Goal: Information Seeking & Learning: Learn about a topic

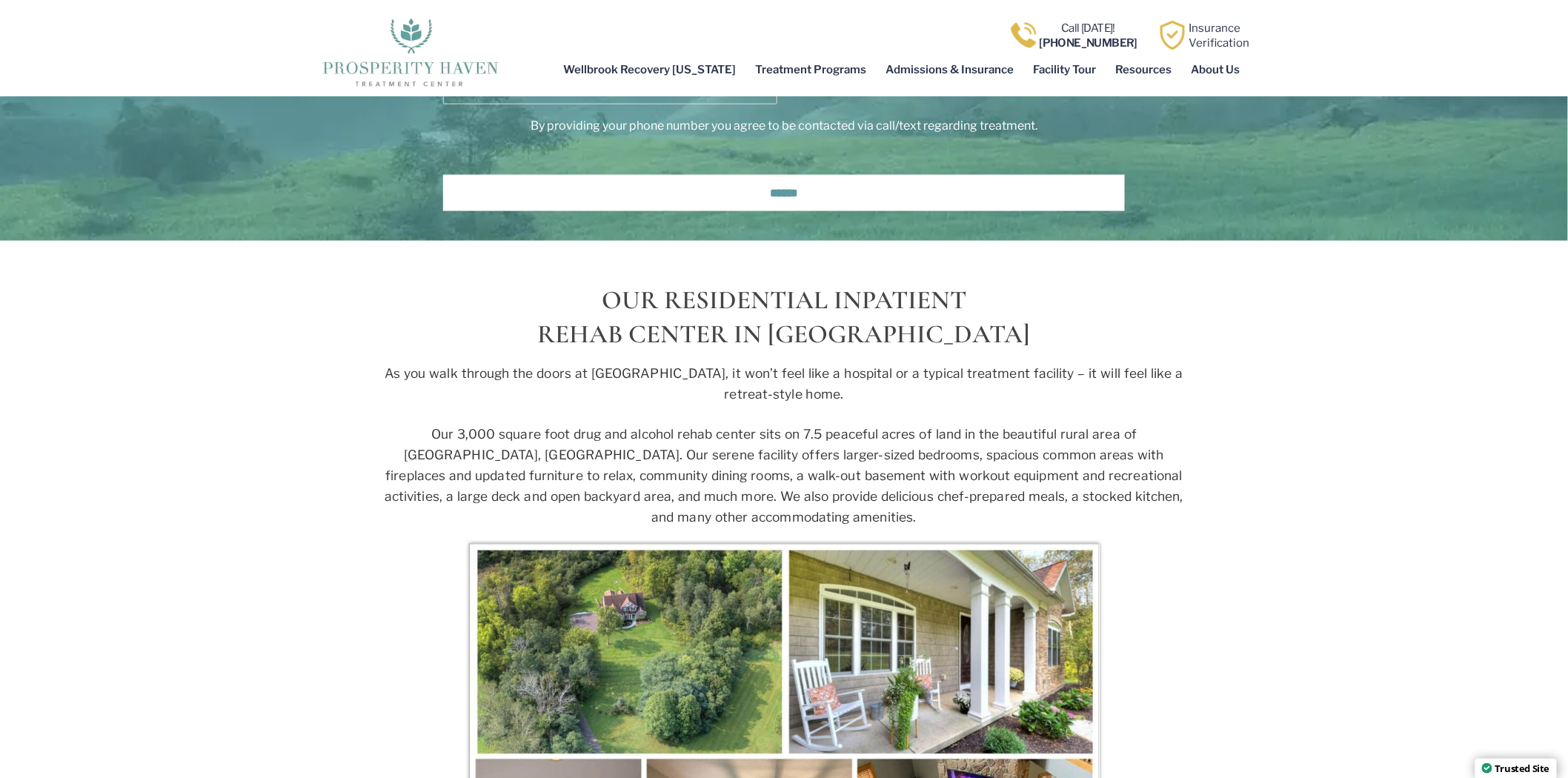
scroll to position [5268, 0]
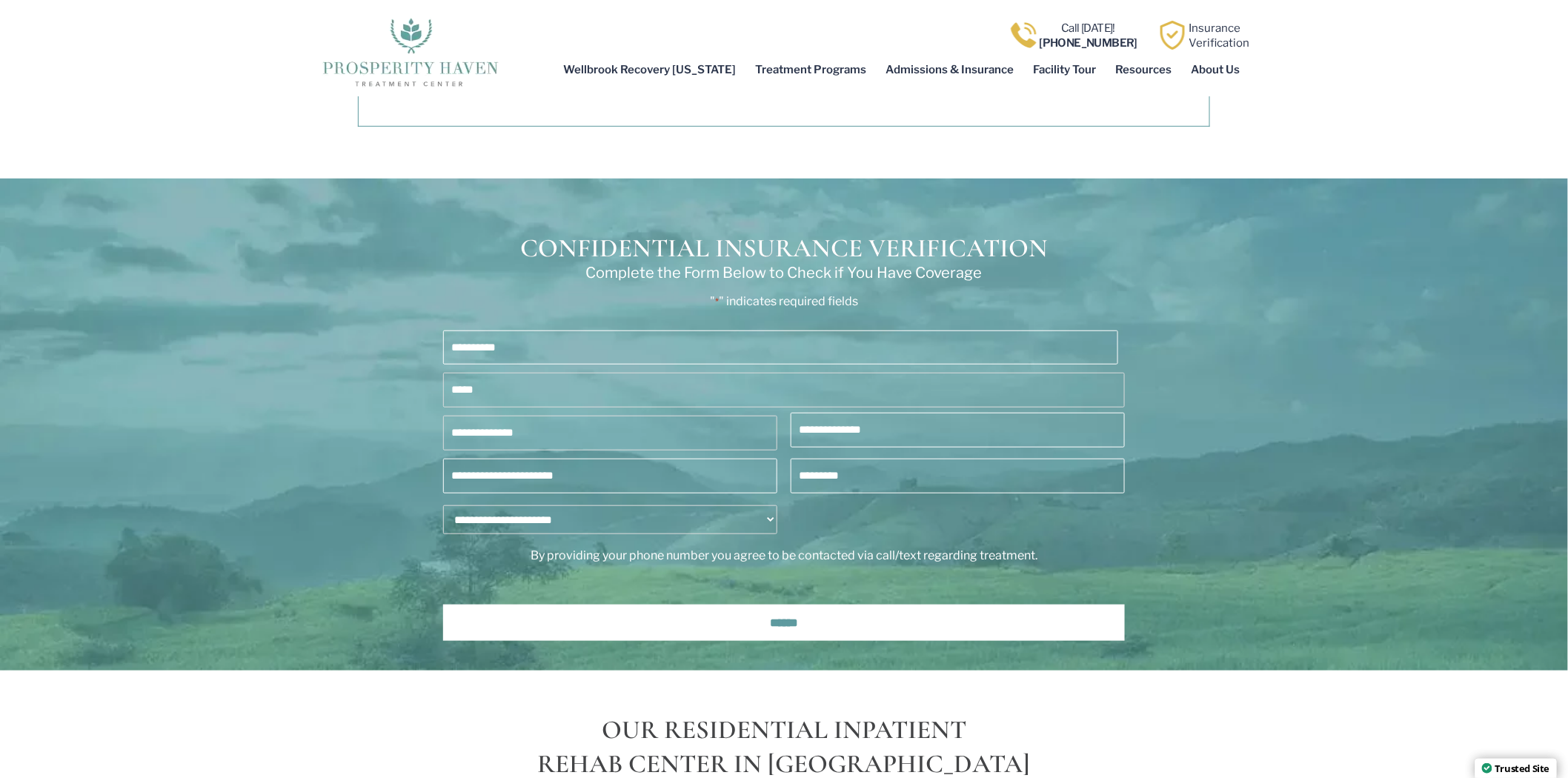
drag, startPoint x: 826, startPoint y: 274, endPoint x: 824, endPoint y: 235, distance: 39.1
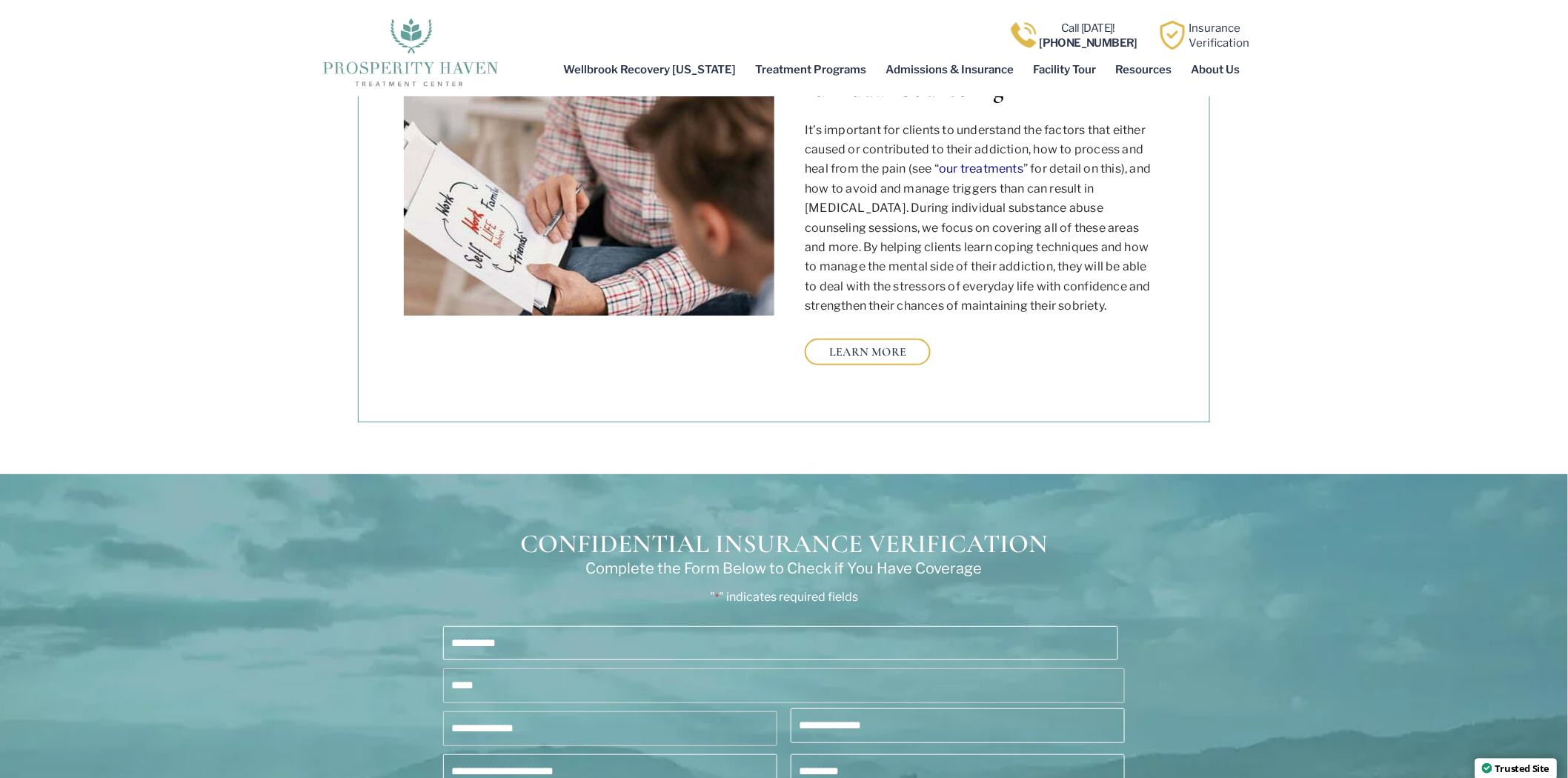
drag, startPoint x: 824, startPoint y: 235, endPoint x: 178, endPoint y: 221, distance: 646.2
click at [184, 216] on section "OHIO DRUG & ALCOHOL ADDICTION RECOVERY SERVICES Individual Counseling Group & F…" at bounding box center [784, 133] width 1568 height 681
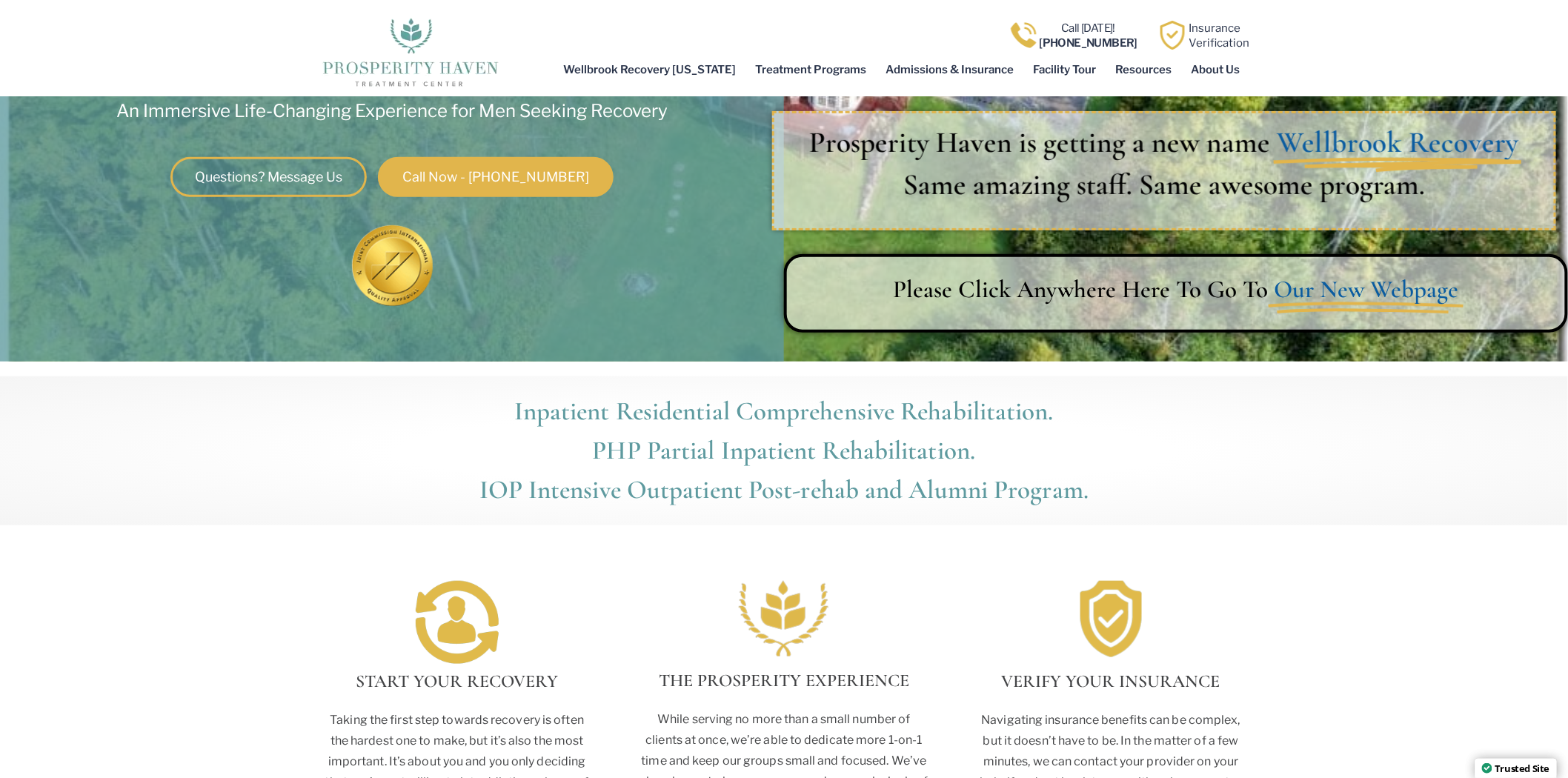
scroll to position [0, 0]
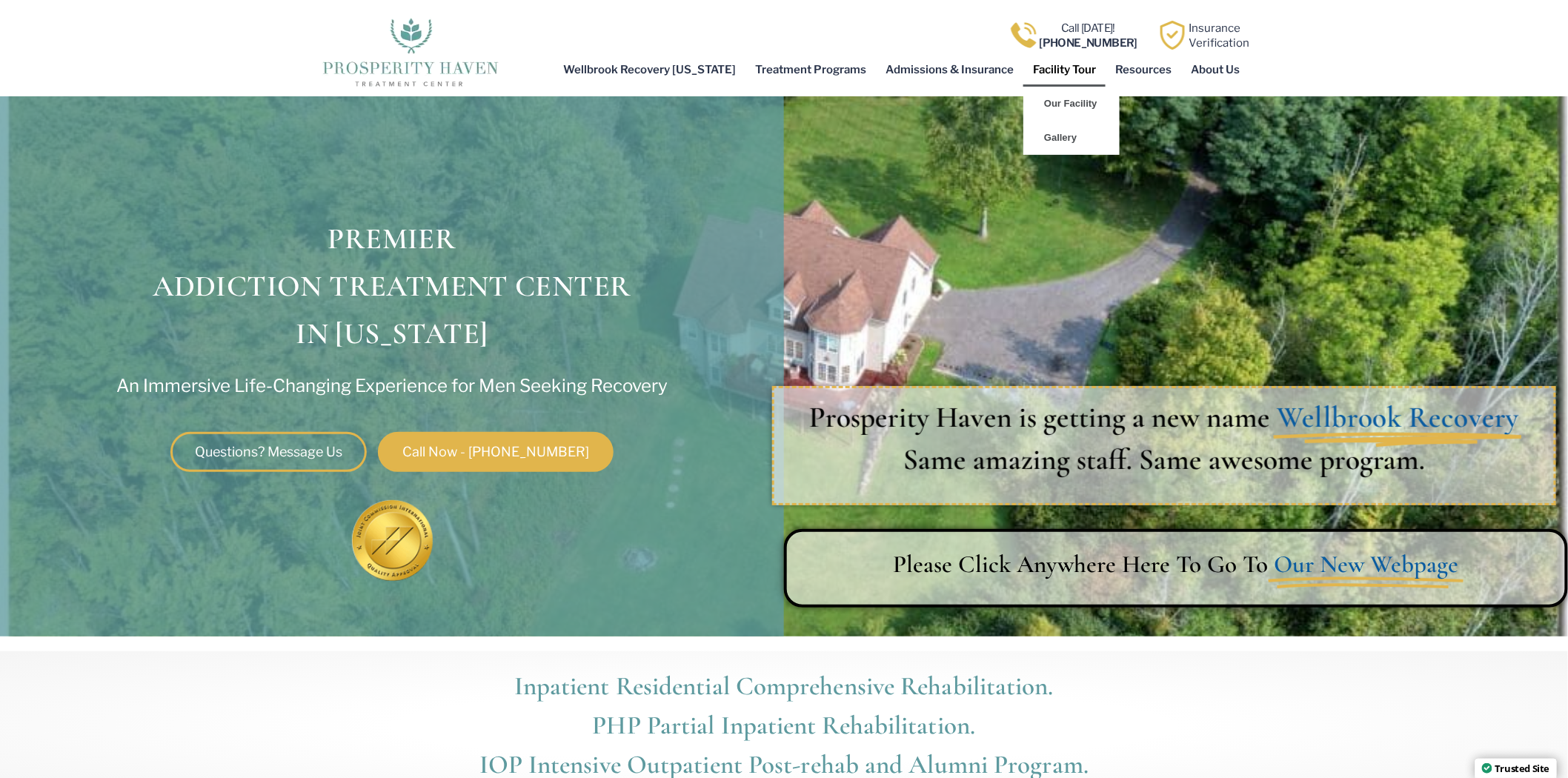
click at [1092, 75] on link "Facility Tour" at bounding box center [1065, 70] width 82 height 34
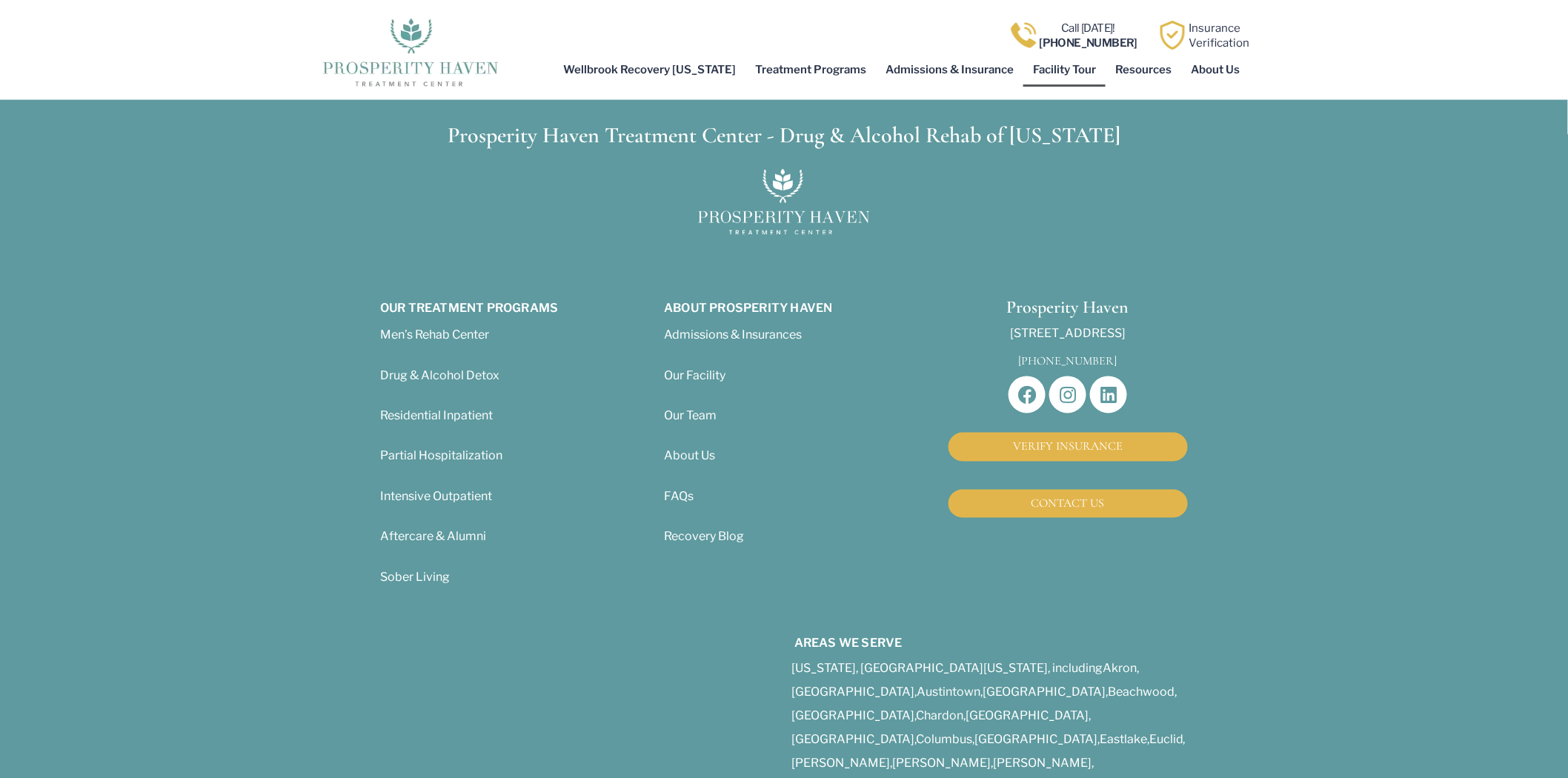
scroll to position [3292, 0]
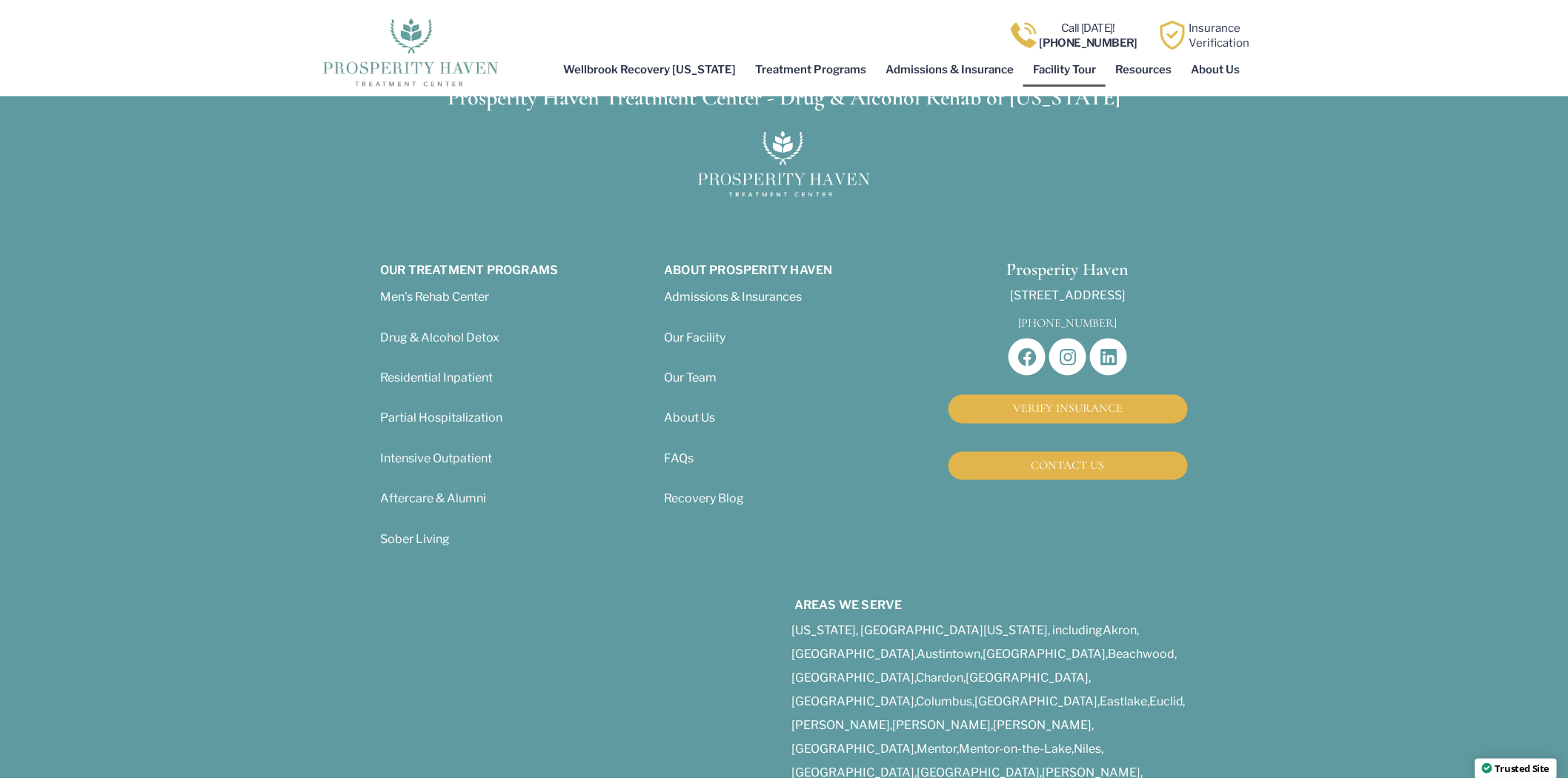
drag, startPoint x: 9, startPoint y: 294, endPoint x: 41, endPoint y: 278, distance: 35.8
click at [10, 292] on section "Prosperity Haven Treatment Center - Drug & Alcohol Rehab of Ohio Our Treatment …" at bounding box center [784, 553] width 1568 height 983
click at [419, 63] on img at bounding box center [410, 51] width 185 height 74
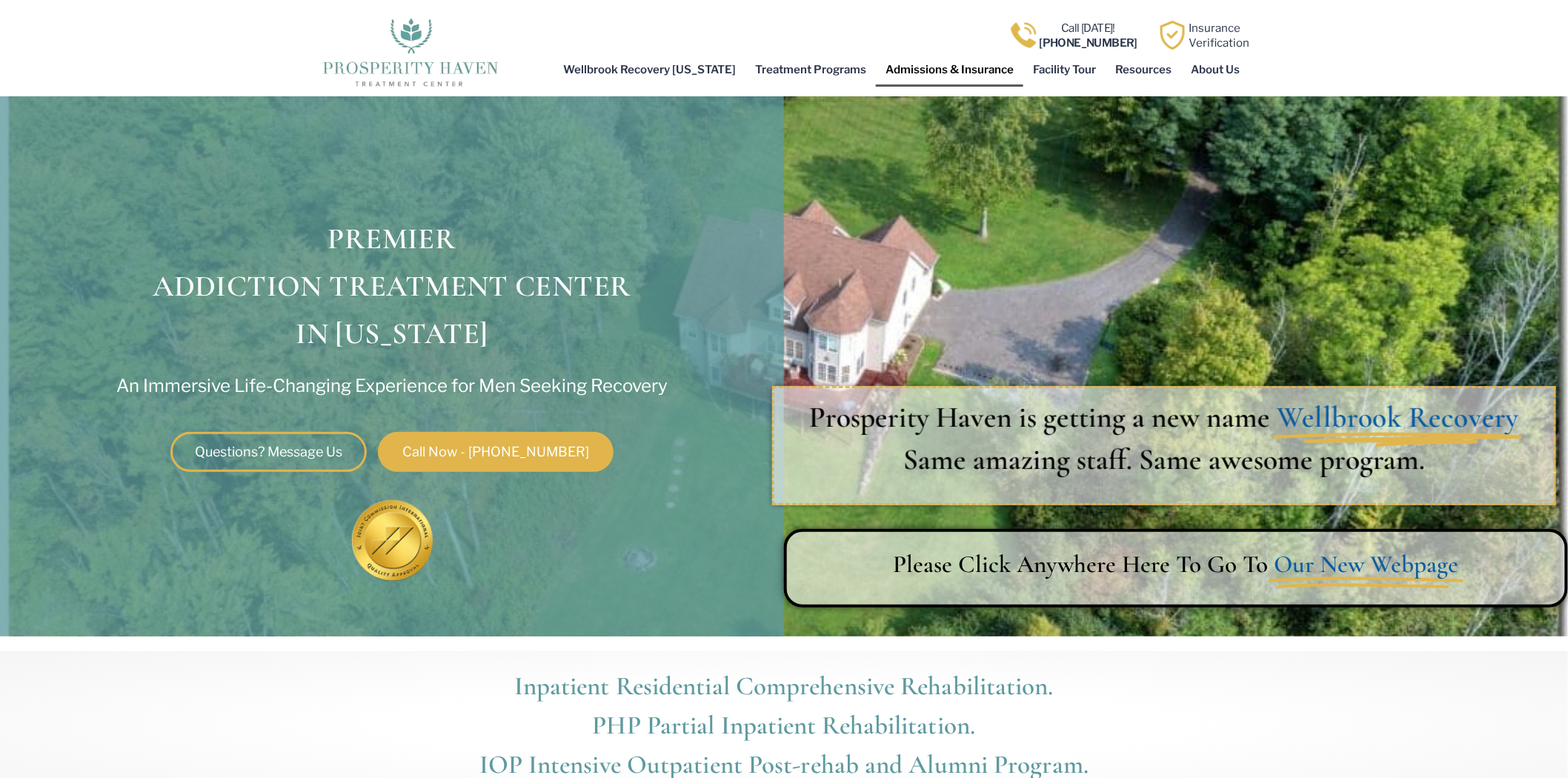
click at [915, 63] on link "Admissions & Insurance" at bounding box center [950, 70] width 148 height 34
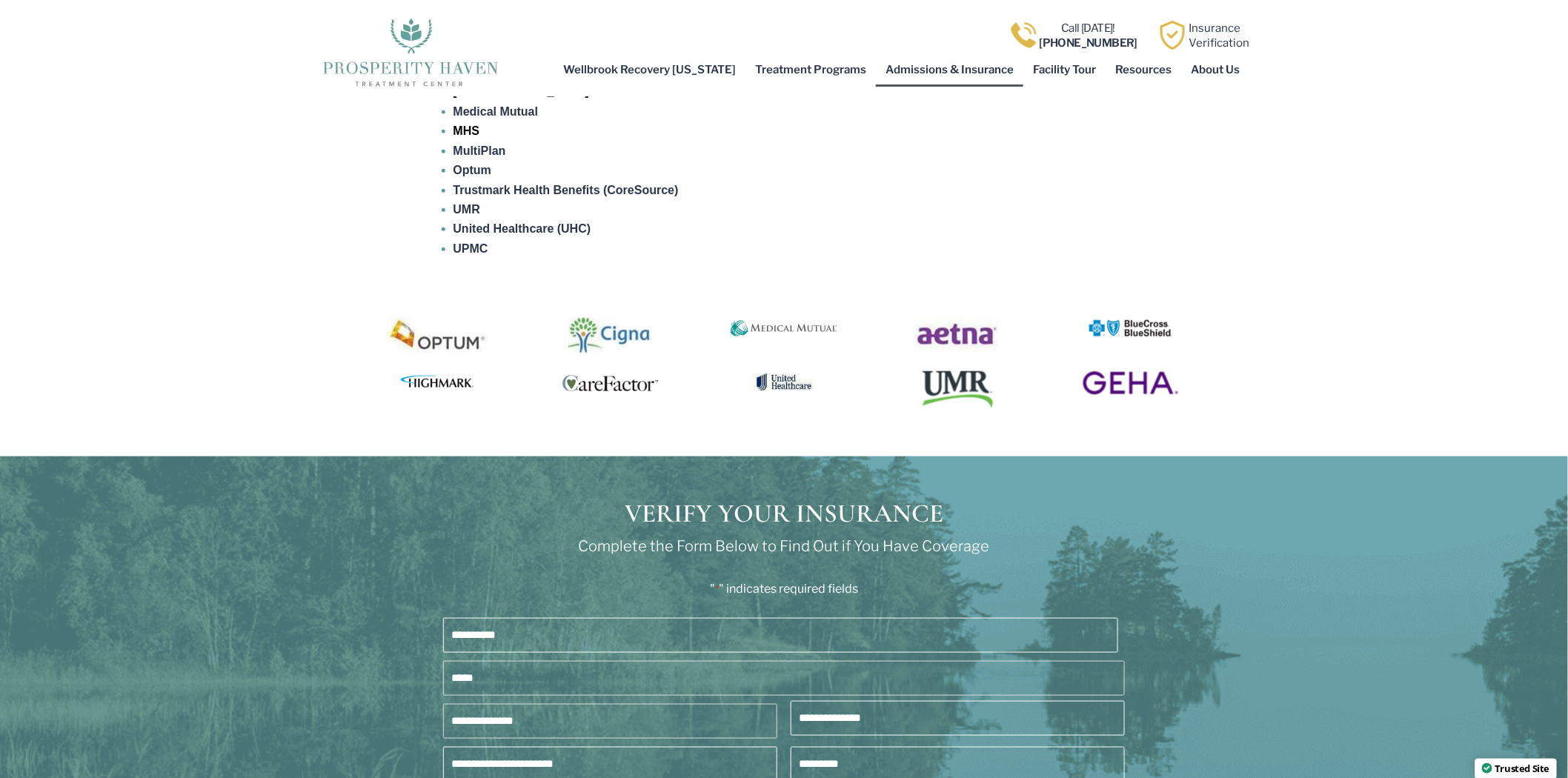
scroll to position [2798, 0]
